Goal: Register for event/course

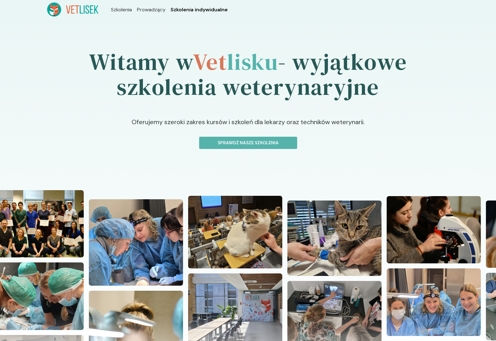
click at [211, 9] on span "Szkolenia indywidualne" at bounding box center [199, 10] width 57 height 8
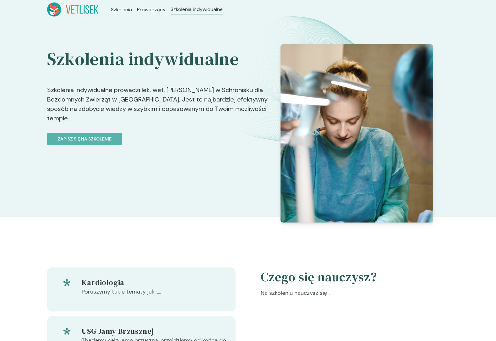
click at [93, 62] on h2 "Szkolenia indywidualne" at bounding box center [161, 59] width 229 height 22
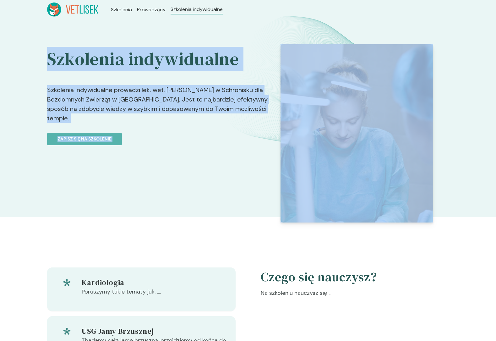
drag, startPoint x: 93, startPoint y: 62, endPoint x: 141, endPoint y: 127, distance: 81.0
click at [141, 127] on div "Szkolenia indywidualne Szkolenia indywidualne prowadzi lek. wet. [PERSON_NAME] …" at bounding box center [161, 120] width 229 height 153
click at [141, 127] on link "Zapisz się na szkolenie" at bounding box center [161, 135] width 229 height 20
drag, startPoint x: 141, startPoint y: 127, endPoint x: 57, endPoint y: 36, distance: 124.5
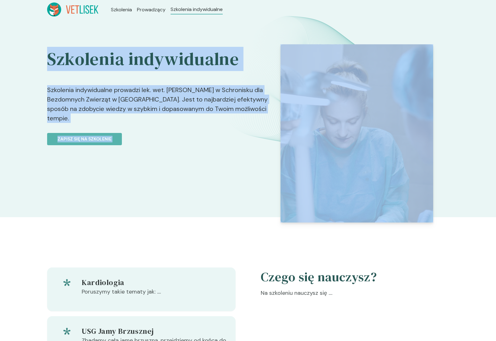
click at [56, 36] on div "Szkolenia indywidualne Szkolenia indywidualne prowadzi lek. wet. [PERSON_NAME] …" at bounding box center [248, 118] width 496 height 198
click at [57, 36] on div "Szkolenia indywidualne Szkolenia indywidualne prowadzi lek. wet. [PERSON_NAME] …" at bounding box center [248, 118] width 496 height 198
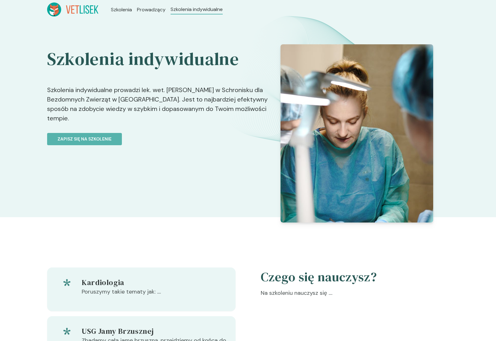
click at [50, 61] on h2 "Szkolenia indywidualne" at bounding box center [161, 59] width 229 height 22
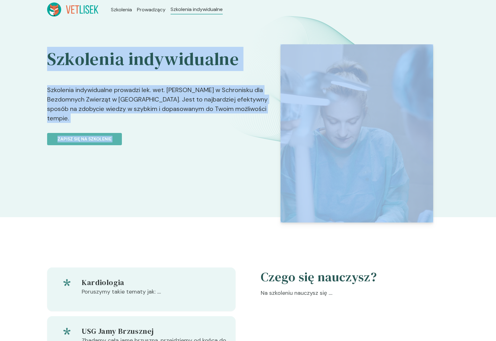
drag, startPoint x: 50, startPoint y: 61, endPoint x: 192, endPoint y: 133, distance: 158.9
click at [193, 133] on div "Szkolenia indywidualne Szkolenia indywidualne prowadzi lek. wet. [PERSON_NAME] …" at bounding box center [161, 120] width 229 height 153
click at [192, 133] on link "Zapisz się na szkolenie" at bounding box center [161, 135] width 229 height 20
click at [175, 94] on p "Szkolenia indywidualne prowadzi lek. wet. [PERSON_NAME] w Schronisku dla Bezdom…" at bounding box center [161, 100] width 229 height 50
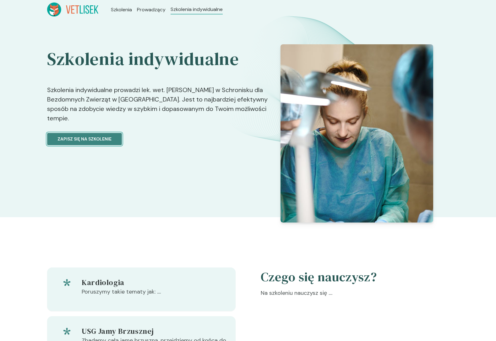
click at [93, 136] on p "Zapisz się na szkolenie" at bounding box center [84, 139] width 54 height 7
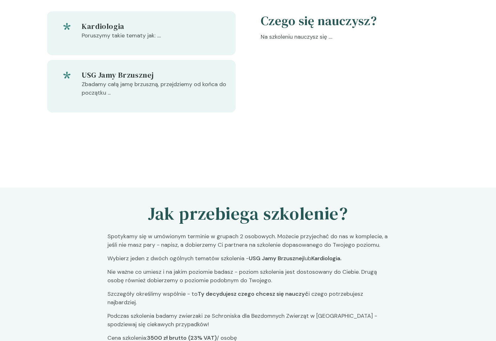
scroll to position [179, 0]
